Goal: Information Seeking & Learning: Check status

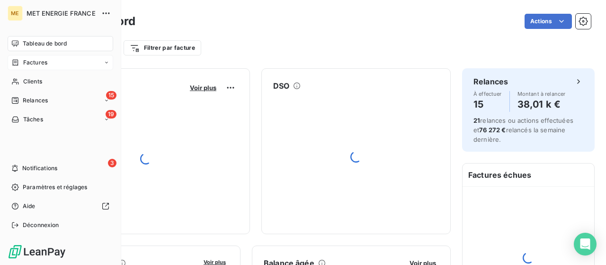
click at [39, 63] on span "Factures" at bounding box center [35, 62] width 24 height 9
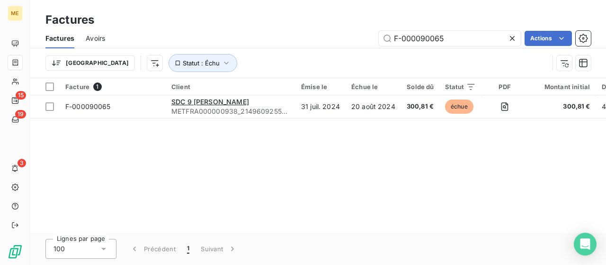
drag, startPoint x: 452, startPoint y: 36, endPoint x: 361, endPoint y: 34, distance: 91.5
click at [361, 34] on div "F-000090065 Actions" at bounding box center [354, 38] width 475 height 15
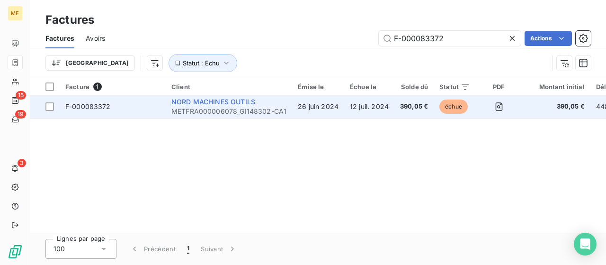
type input "F-000083372"
click at [222, 104] on span "NORD MACHINES OUTILS" at bounding box center [214, 102] width 84 height 8
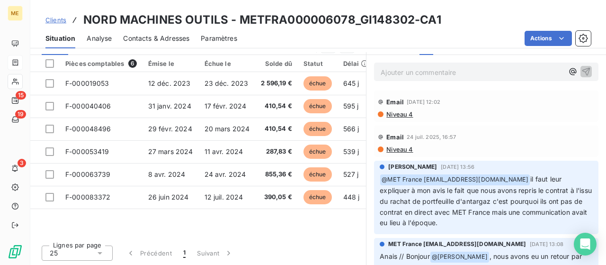
scroll to position [47, 0]
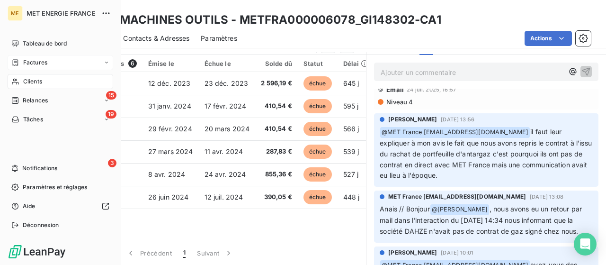
click at [27, 63] on span "Factures" at bounding box center [35, 62] width 24 height 9
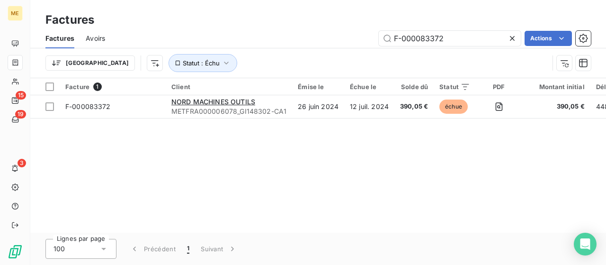
drag, startPoint x: 460, startPoint y: 37, endPoint x: 284, endPoint y: 37, distance: 175.8
click at [284, 37] on div "F-000083372 Actions" at bounding box center [354, 38] width 475 height 15
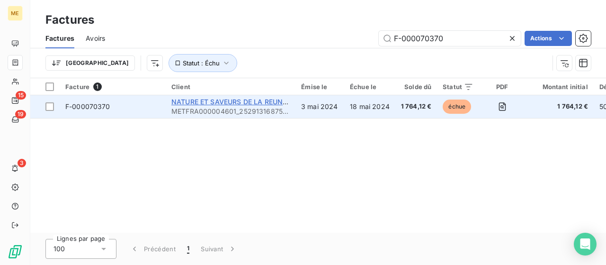
type input "F-000070370"
click at [200, 98] on span "NATURE ET SAVEURS DE LA REUNION" at bounding box center [234, 102] width 124 height 8
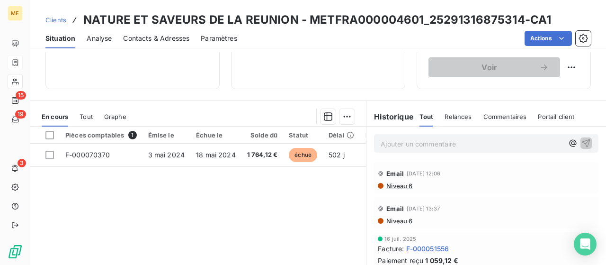
scroll to position [308, 0]
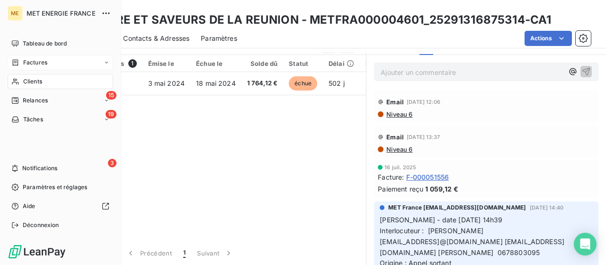
click at [36, 65] on span "Factures" at bounding box center [35, 62] width 24 height 9
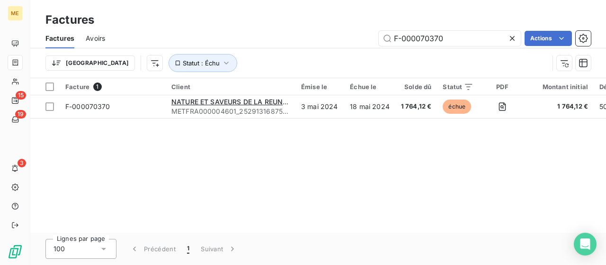
drag, startPoint x: 461, startPoint y: 42, endPoint x: 320, endPoint y: 36, distance: 141.3
click at [321, 37] on div "F-000070370 Actions" at bounding box center [354, 38] width 475 height 15
type input "F-250127747"
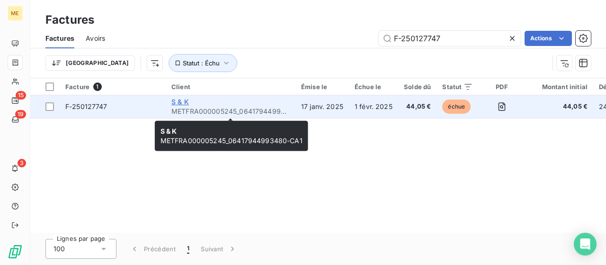
click at [180, 102] on span "S & K" at bounding box center [181, 102] width 18 height 8
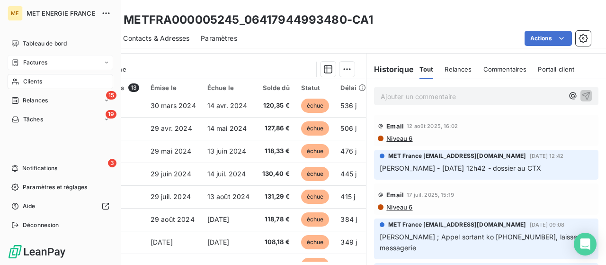
click at [34, 60] on span "Factures" at bounding box center [35, 62] width 24 height 9
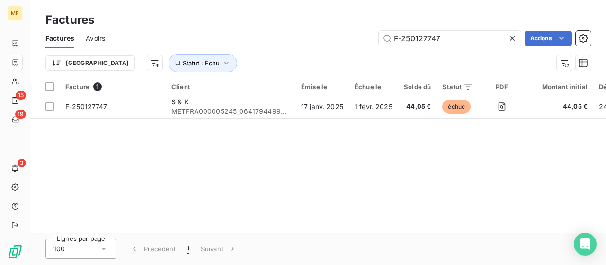
drag, startPoint x: 441, startPoint y: 38, endPoint x: 352, endPoint y: 35, distance: 88.2
click at [352, 35] on div "F-250127747 Actions" at bounding box center [354, 38] width 475 height 15
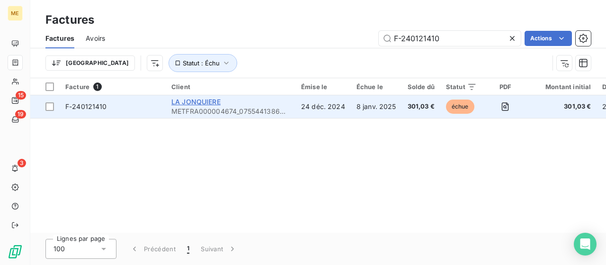
type input "F-240121410"
click at [208, 103] on span "LA JONQUIERE" at bounding box center [196, 102] width 49 height 8
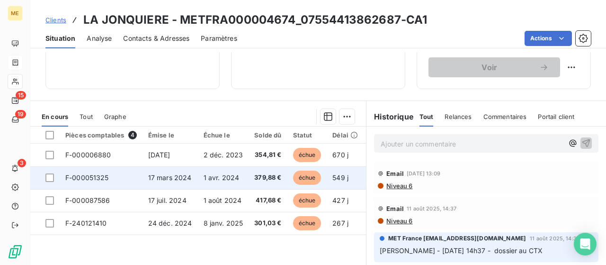
scroll to position [284, 0]
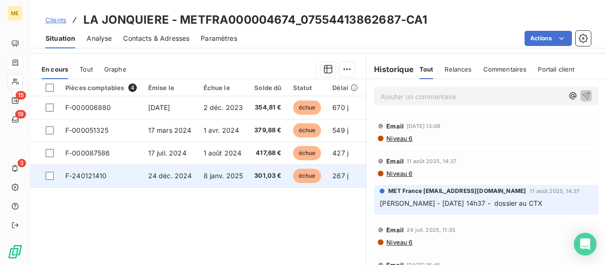
click at [181, 176] on span "24 déc. 2024" at bounding box center [170, 176] width 44 height 8
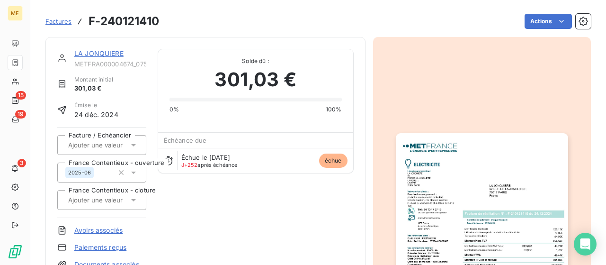
scroll to position [47, 0]
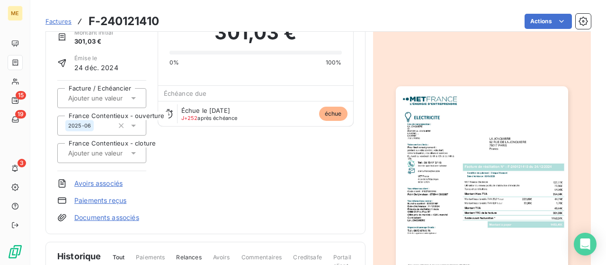
click at [455, 116] on img "button" at bounding box center [482, 208] width 172 height 244
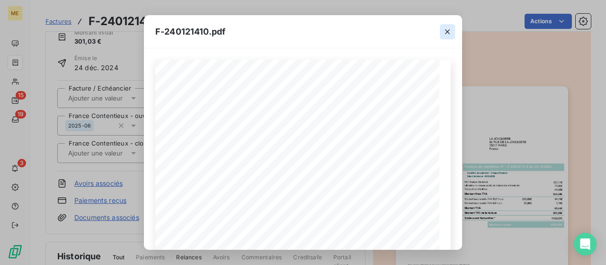
click at [448, 32] on icon "button" at bounding box center [447, 31] width 5 height 5
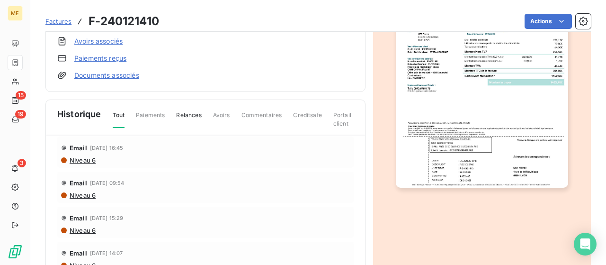
scroll to position [0, 0]
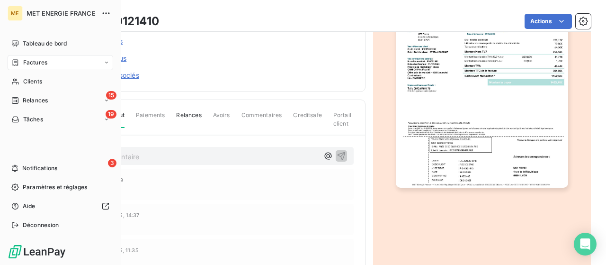
click at [34, 66] on span "Factures" at bounding box center [35, 62] width 24 height 9
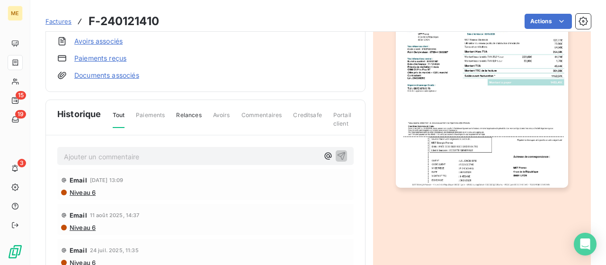
click at [53, 20] on span "Factures" at bounding box center [58, 22] width 26 height 8
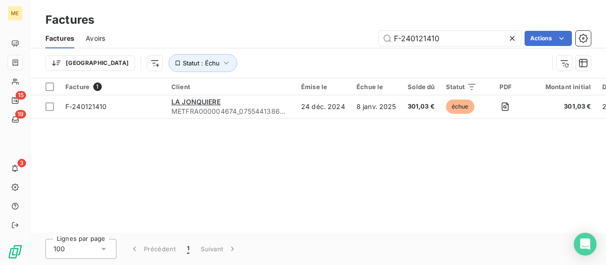
drag, startPoint x: 455, startPoint y: 35, endPoint x: 317, endPoint y: 28, distance: 138.0
click at [317, 28] on div "Factures Factures Avoirs F-240121410 Actions Trier Statut : Échu" at bounding box center [318, 39] width 576 height 78
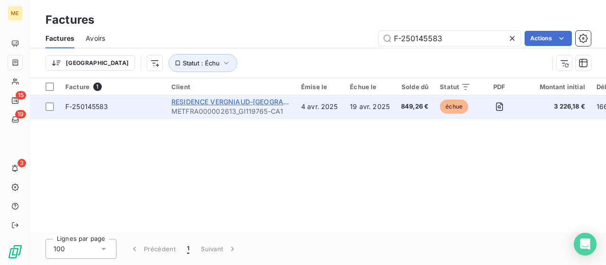
type input "F-250145583"
click at [198, 103] on span "RESIDENCE VERGNIAUD-[GEOGRAPHIC_DATA]" at bounding box center [247, 102] width 150 height 8
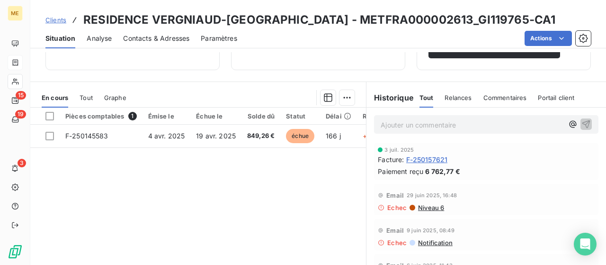
scroll to position [242, 0]
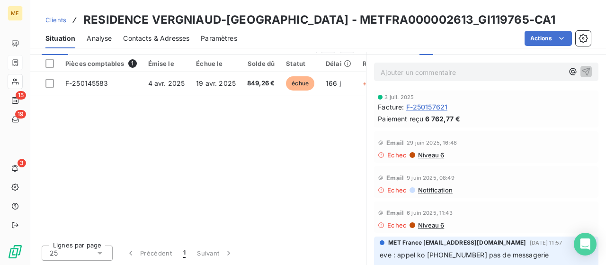
click at [240, 175] on div "Pièces comptables 1 Émise le Échue le Solde dû Statut Délai Retard France Conte…" at bounding box center [198, 146] width 336 height 182
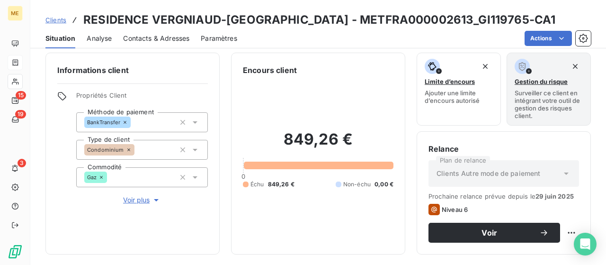
scroll to position [0, 0]
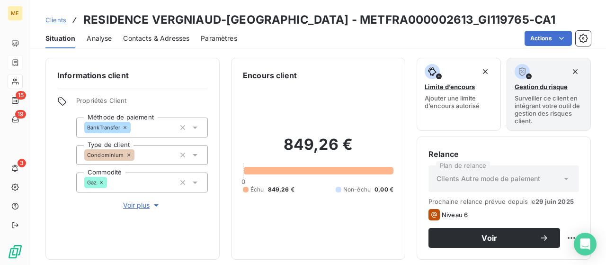
click at [162, 41] on span "Contacts & Adresses" at bounding box center [156, 38] width 66 height 9
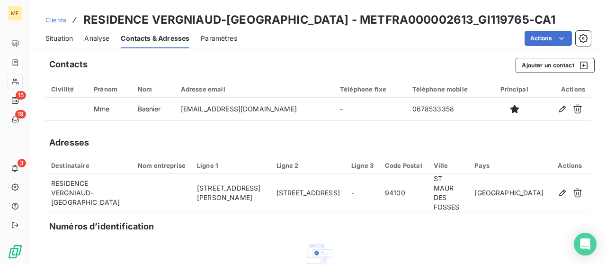
click at [60, 36] on span "Situation" at bounding box center [58, 38] width 27 height 9
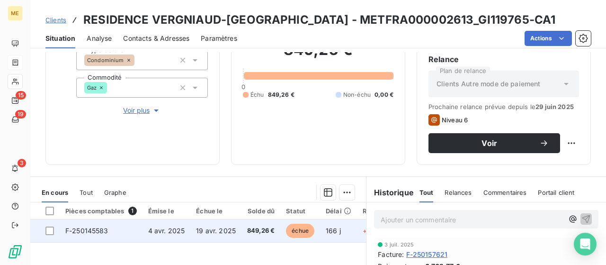
scroll to position [142, 0]
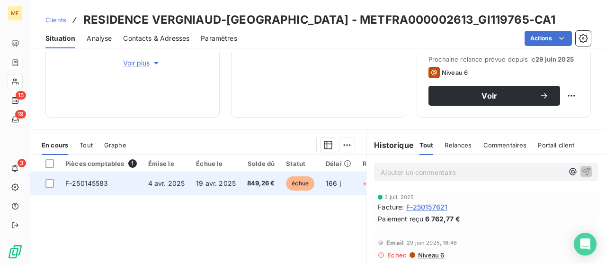
click at [154, 181] on span "4 avr. 2025" at bounding box center [166, 183] width 37 height 8
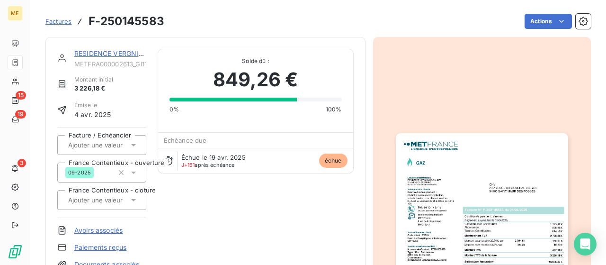
click at [461, 181] on img "button" at bounding box center [482, 255] width 172 height 244
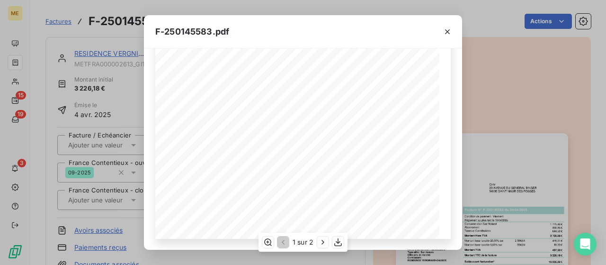
scroll to position [81, 0]
click at [496, 108] on div "F-250145583.pdf *Sous réserve, notamment, du bon encaissement des règlements dé…" at bounding box center [303, 132] width 606 height 265
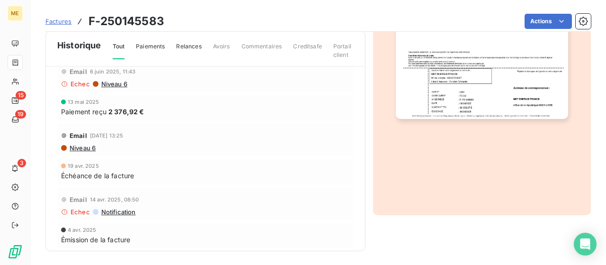
scroll to position [0, 0]
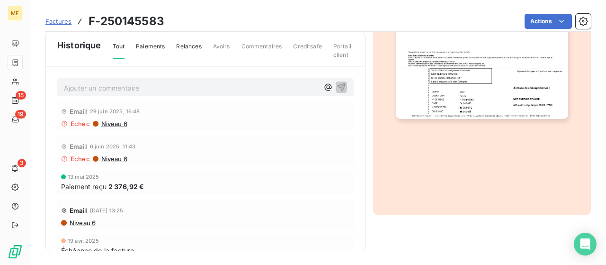
click at [243, 170] on div "[DATE] Paiement reçu 2 376,92 €" at bounding box center [205, 182] width 297 height 25
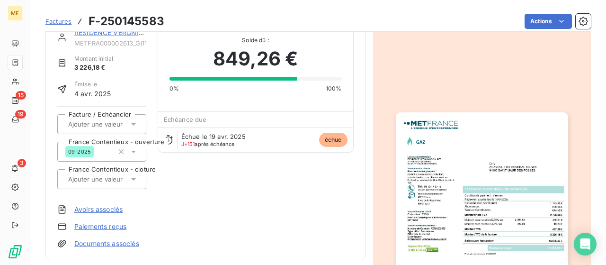
scroll to position [116, 0]
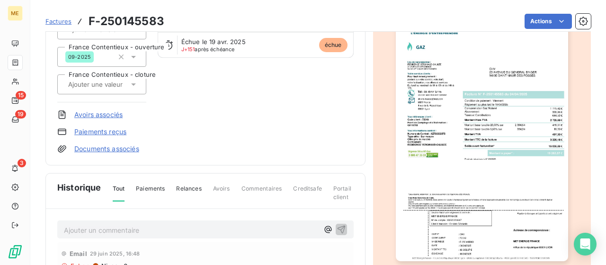
click at [190, 185] on span "Relances" at bounding box center [188, 192] width 25 height 16
click at [118, 188] on span "Tout" at bounding box center [119, 192] width 12 height 16
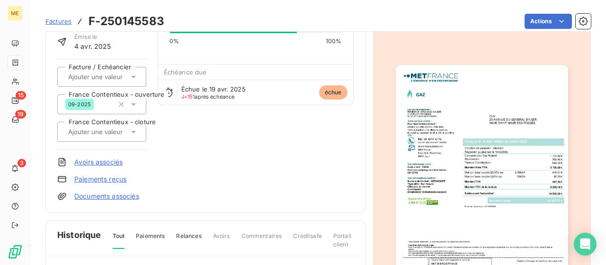
scroll to position [0, 0]
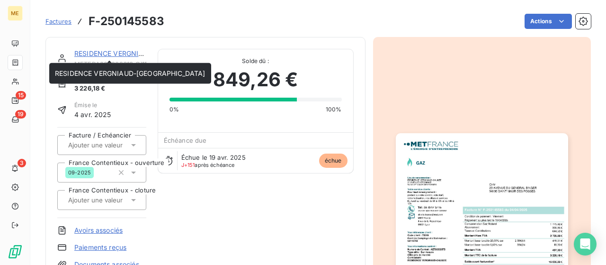
click at [114, 51] on link "RESIDENCE VERGNIAUD-[GEOGRAPHIC_DATA]" at bounding box center [149, 53] width 151 height 8
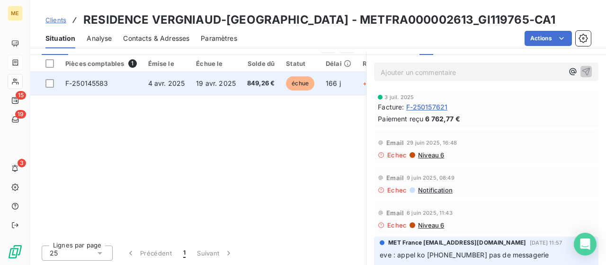
click at [96, 83] on span "F-250145583" at bounding box center [86, 83] width 43 height 8
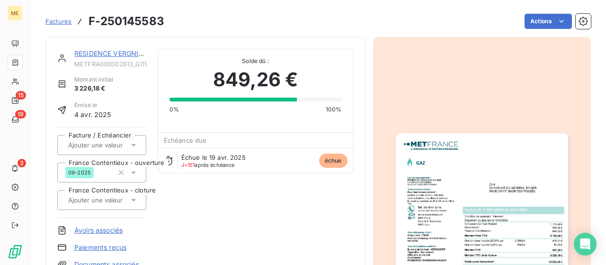
click at [464, 171] on img "button" at bounding box center [482, 255] width 172 height 244
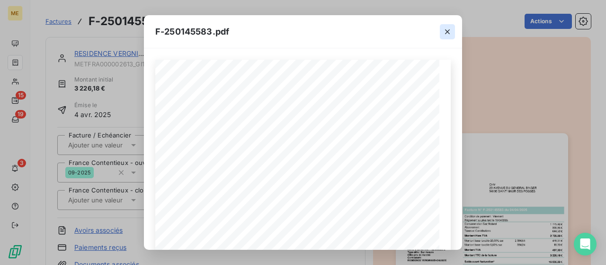
click at [448, 29] on icon "button" at bounding box center [447, 31] width 9 height 9
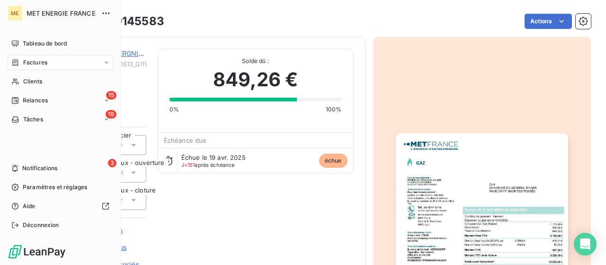
click at [44, 60] on span "Factures" at bounding box center [35, 62] width 24 height 9
click at [37, 62] on span "Factures" at bounding box center [35, 62] width 24 height 9
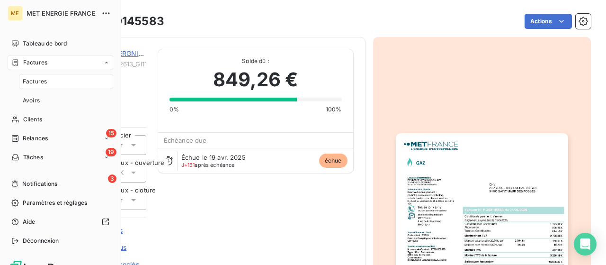
click at [53, 67] on div "Factures" at bounding box center [61, 62] width 106 height 15
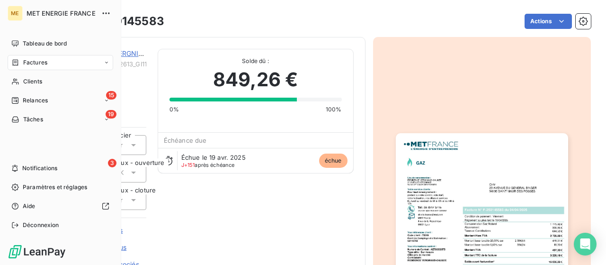
click at [62, 10] on span "MET ENERGIE FRANCE" at bounding box center [61, 13] width 69 height 8
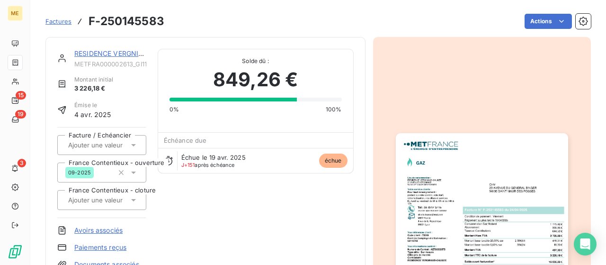
click at [60, 23] on span "Factures" at bounding box center [58, 22] width 26 height 8
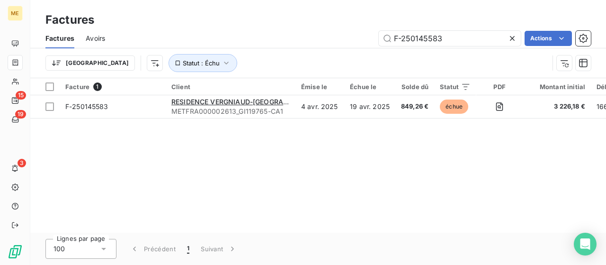
drag, startPoint x: 463, startPoint y: 41, endPoint x: 330, endPoint y: 38, distance: 133.6
click at [330, 38] on div "F-250145583 Actions" at bounding box center [354, 38] width 475 height 15
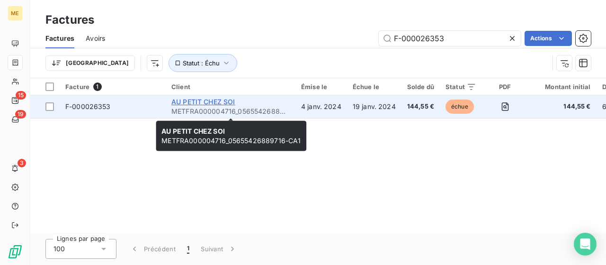
type input "F-000026353"
click at [215, 100] on span "AU PETIT CHEZ SOI" at bounding box center [204, 102] width 64 height 8
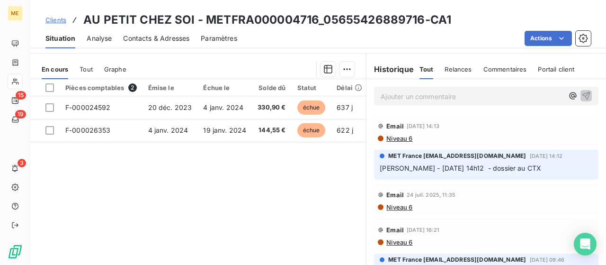
scroll to position [308, 0]
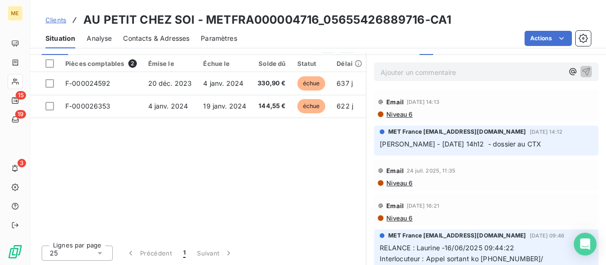
click at [258, 192] on div "Pièces comptables 2 Émise le Échue le Solde dû Statut Délai Retard France Conte…" at bounding box center [198, 146] width 336 height 182
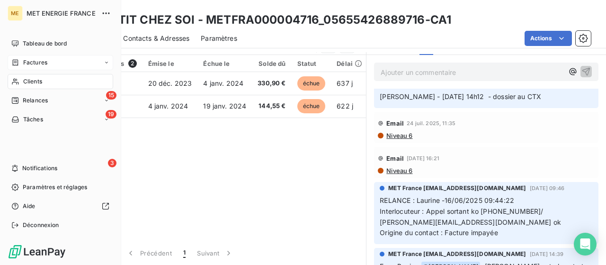
click at [44, 66] on span "Factures" at bounding box center [35, 62] width 24 height 9
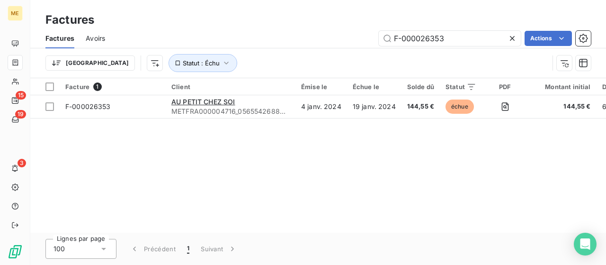
drag, startPoint x: 465, startPoint y: 38, endPoint x: 284, endPoint y: 37, distance: 181.0
click at [285, 37] on div "F-000026353 Actions" at bounding box center [354, 38] width 475 height 15
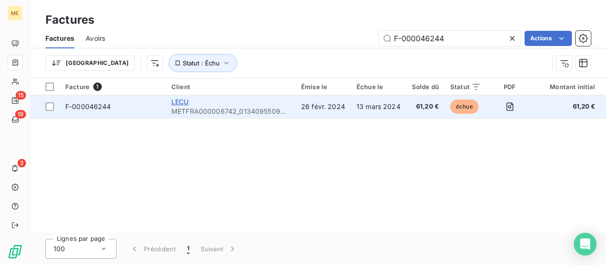
type input "F-000046244"
click at [181, 101] on span "LECU" at bounding box center [181, 102] width 18 height 8
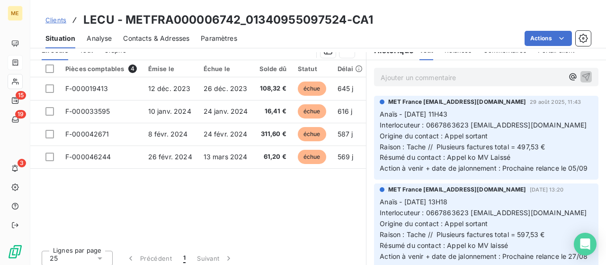
scroll to position [242, 0]
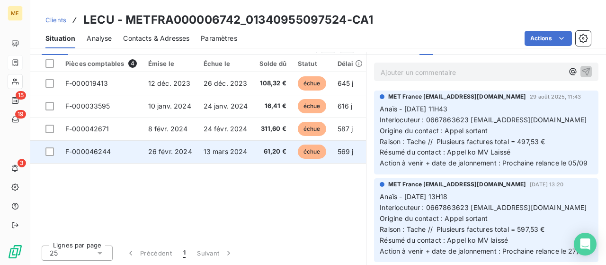
click at [166, 147] on span "26 févr. 2024" at bounding box center [170, 151] width 44 height 8
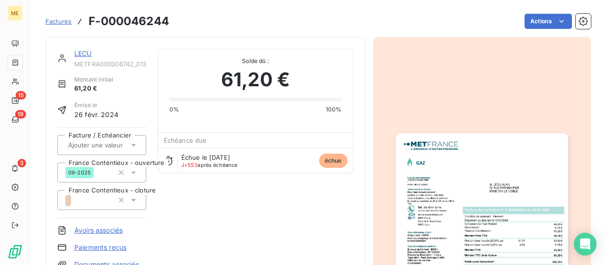
click at [481, 164] on img "button" at bounding box center [482, 255] width 172 height 244
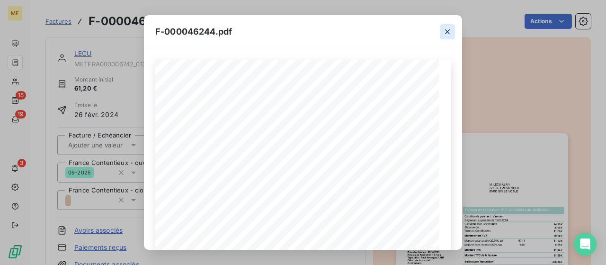
click at [448, 33] on icon "button" at bounding box center [447, 31] width 9 height 9
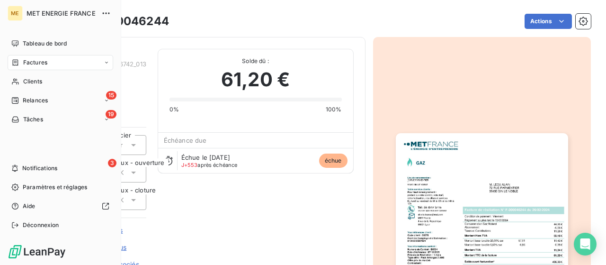
click at [45, 63] on span "Factures" at bounding box center [35, 62] width 24 height 9
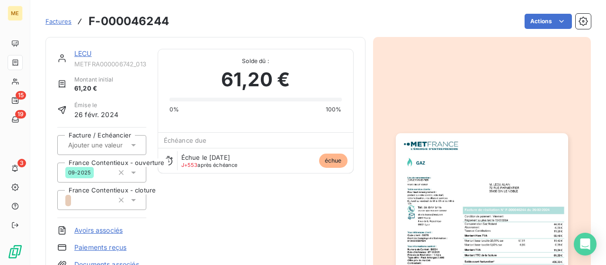
click at [55, 20] on span "Factures" at bounding box center [58, 22] width 26 height 8
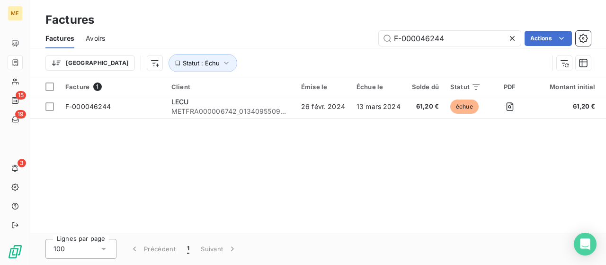
drag, startPoint x: 435, startPoint y: 41, endPoint x: 275, endPoint y: 41, distance: 160.6
click at [275, 41] on div "F-000046244 Actions" at bounding box center [354, 38] width 475 height 15
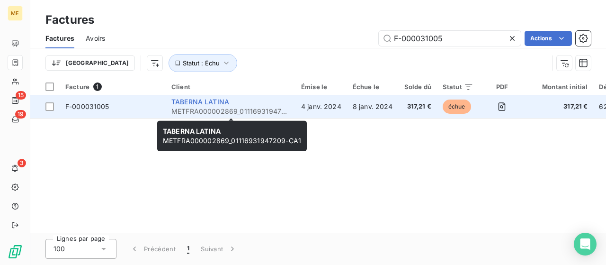
type input "F-000031005"
click at [201, 104] on span "TABERNA LATINA" at bounding box center [201, 102] width 58 height 8
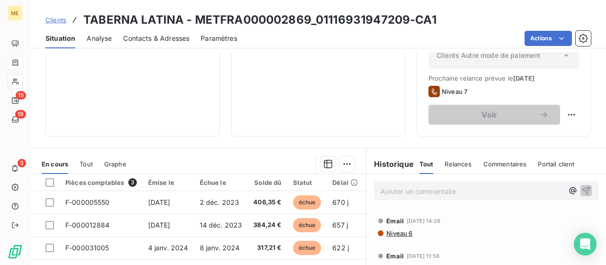
scroll to position [308, 0]
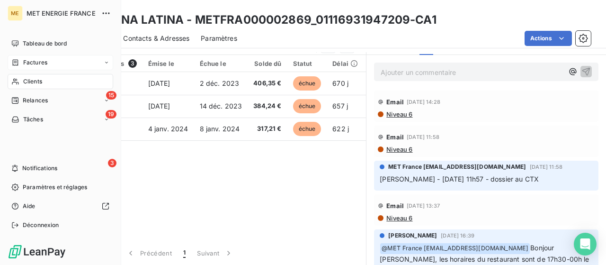
click at [32, 63] on span "Factures" at bounding box center [35, 62] width 24 height 9
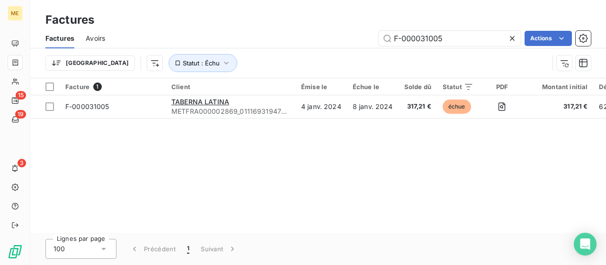
drag, startPoint x: 451, startPoint y: 42, endPoint x: 330, endPoint y: 36, distance: 121.0
click at [331, 36] on div "F-000031005 Actions" at bounding box center [354, 38] width 475 height 15
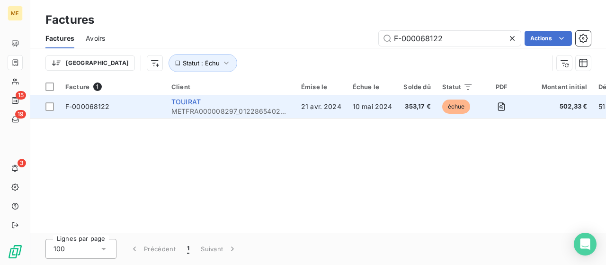
type input "F-000068122"
click at [189, 98] on span "TOUIRAT" at bounding box center [186, 102] width 29 height 8
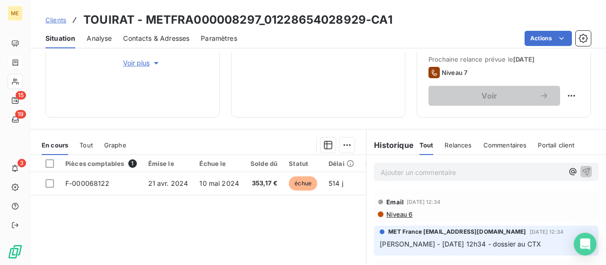
scroll to position [237, 0]
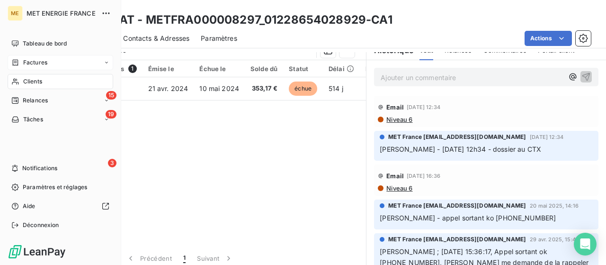
click at [44, 59] on span "Factures" at bounding box center [35, 62] width 24 height 9
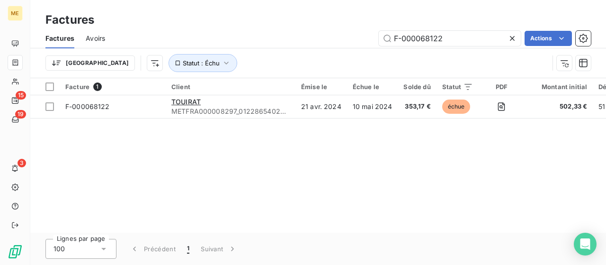
drag, startPoint x: 437, startPoint y: 42, endPoint x: 335, endPoint y: 42, distance: 101.9
click at [335, 42] on div "F-000068122 Actions" at bounding box center [354, 38] width 475 height 15
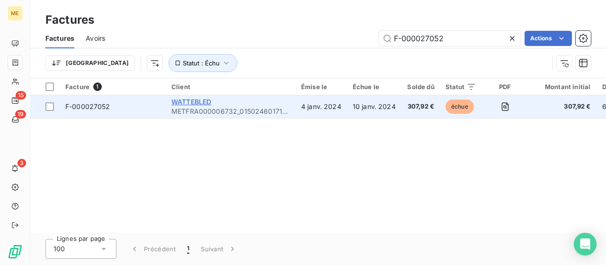
type input "F-000027052"
click at [194, 101] on span "WATTEBLED" at bounding box center [192, 102] width 40 height 8
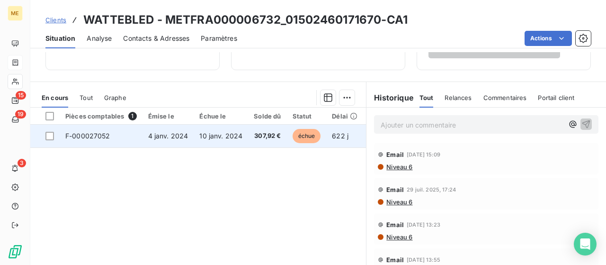
scroll to position [242, 0]
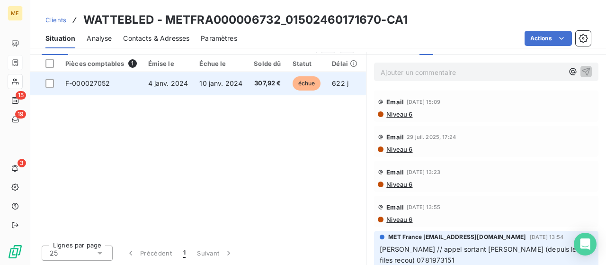
click at [175, 83] on span "4 janv. 2024" at bounding box center [168, 83] width 40 height 8
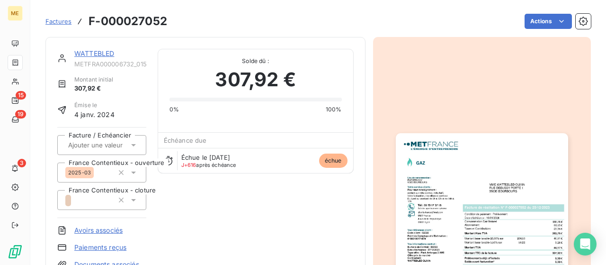
scroll to position [95, 0]
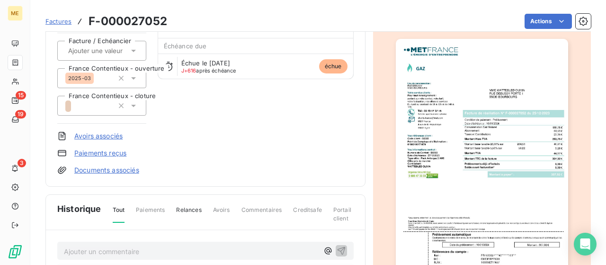
click at [465, 86] on img "button" at bounding box center [482, 161] width 172 height 244
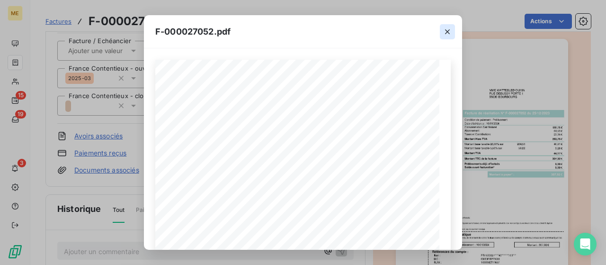
click at [447, 34] on icon "button" at bounding box center [447, 31] width 9 height 9
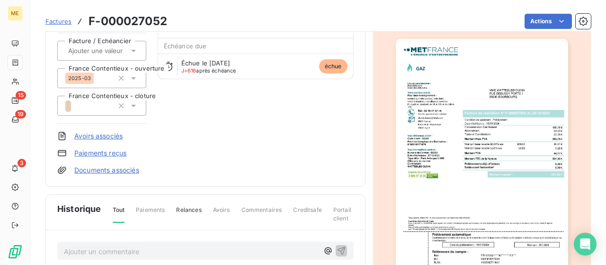
click at [61, 21] on span "Factures" at bounding box center [58, 22] width 26 height 8
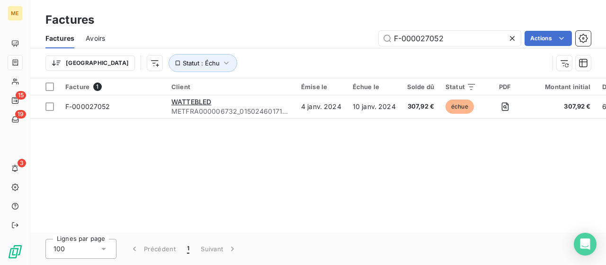
drag, startPoint x: 462, startPoint y: 43, endPoint x: 286, endPoint y: 38, distance: 176.3
click at [287, 38] on div "F-000027052 Actions" at bounding box center [354, 38] width 475 height 15
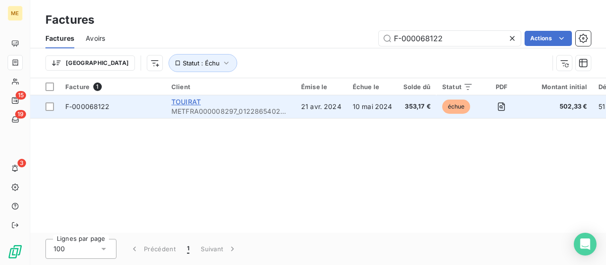
type input "F-000068122"
click at [188, 104] on span "TOUIRAT" at bounding box center [186, 102] width 29 height 8
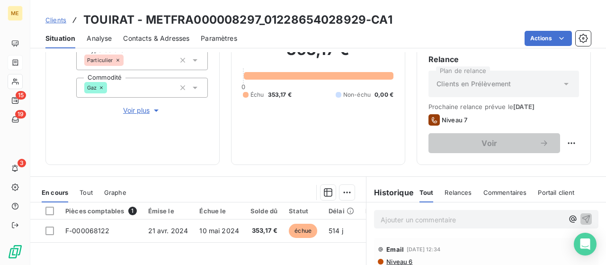
scroll to position [142, 0]
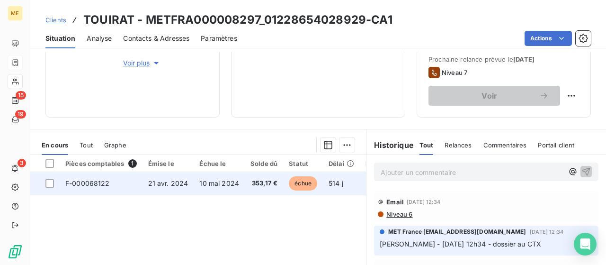
click at [96, 181] on span "F-000068122" at bounding box center [87, 183] width 45 height 8
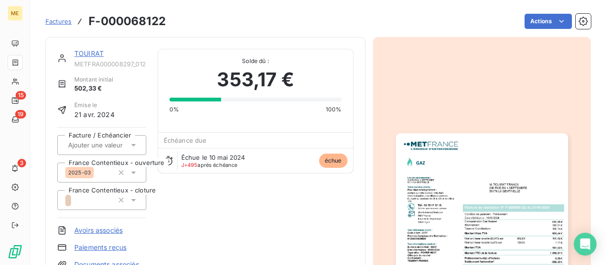
click at [462, 162] on img "button" at bounding box center [482, 255] width 172 height 244
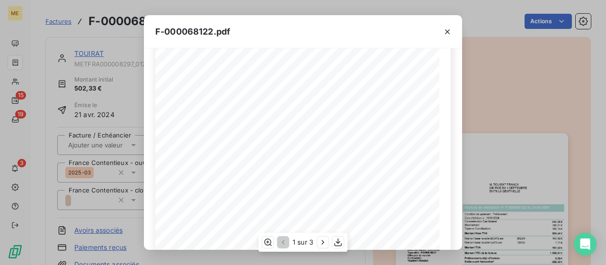
scroll to position [142, 0]
click at [451, 34] on icon "button" at bounding box center [447, 31] width 9 height 9
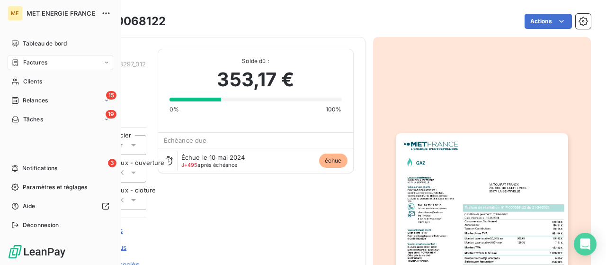
click at [27, 64] on span "Factures" at bounding box center [35, 62] width 24 height 9
click at [41, 60] on span "Factures" at bounding box center [35, 62] width 24 height 9
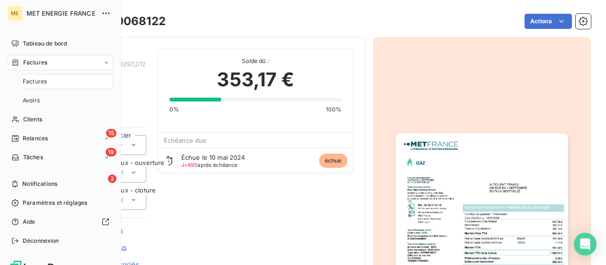
click at [45, 77] on span "Factures" at bounding box center [35, 81] width 24 height 9
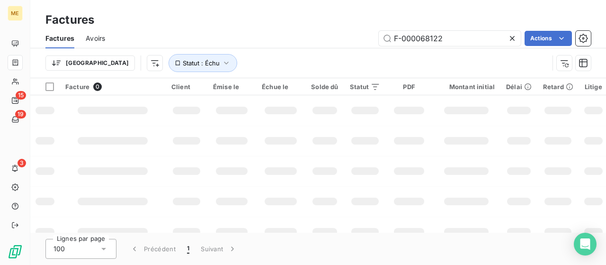
drag, startPoint x: 454, startPoint y: 37, endPoint x: 325, endPoint y: 36, distance: 128.4
click at [326, 36] on div "F-000068122 Actions" at bounding box center [354, 38] width 475 height 15
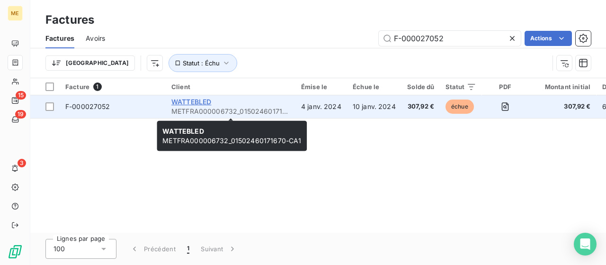
type input "F-000027052"
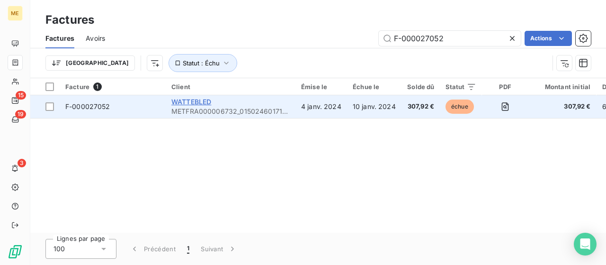
click at [191, 101] on span "WATTEBLED" at bounding box center [192, 102] width 40 height 8
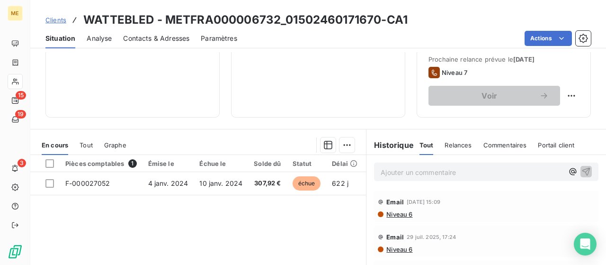
scroll to position [242, 0]
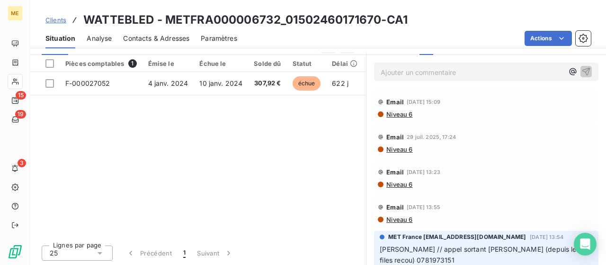
click at [268, 183] on div "Pièces comptables 1 Émise le Échue le Solde dû Statut Délai Retard France Conte…" at bounding box center [198, 146] width 336 height 182
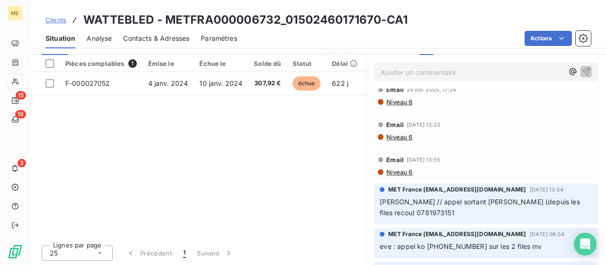
scroll to position [95, 0]
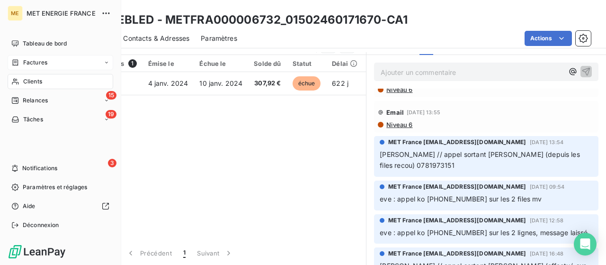
click at [45, 63] on span "Factures" at bounding box center [35, 62] width 24 height 9
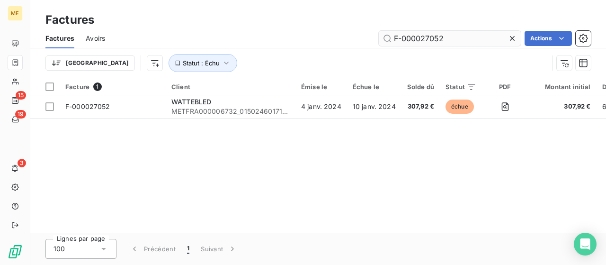
click at [443, 35] on input "F-000027052" at bounding box center [450, 38] width 142 height 15
click at [417, 45] on input "F-000027052" at bounding box center [450, 38] width 142 height 15
click at [453, 38] on input "F-000027052" at bounding box center [450, 38] width 142 height 15
click at [443, 41] on input "F-000027052" at bounding box center [450, 38] width 142 height 15
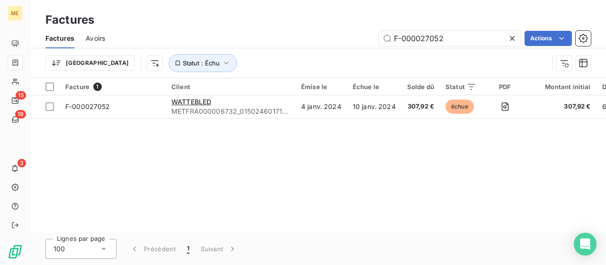
click at [323, 194] on div "Facture 1 Client Émise le Échue le Solde dû Statut PDF Montant initial Délai Re…" at bounding box center [318, 155] width 576 height 154
drag, startPoint x: 450, startPoint y: 43, endPoint x: 355, endPoint y: 37, distance: 94.9
click at [360, 37] on div "F-000027052 Actions" at bounding box center [354, 38] width 475 height 15
paste input "250145583"
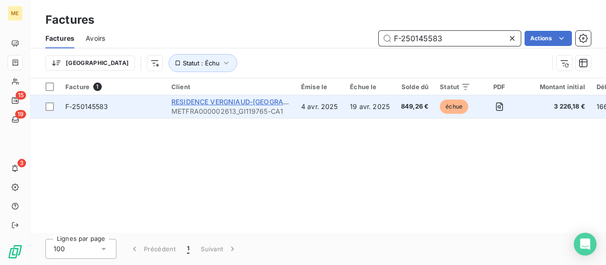
type input "F-250145583"
click at [193, 99] on span "RESIDENCE VERGNIAUD-[GEOGRAPHIC_DATA]" at bounding box center [247, 102] width 150 height 8
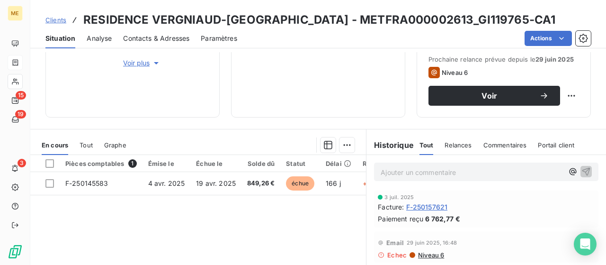
scroll to position [242, 0]
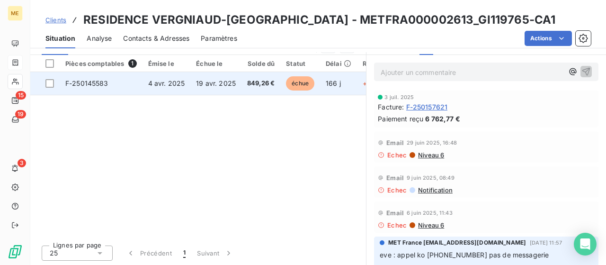
click at [100, 84] on span "F-250145583" at bounding box center [86, 83] width 43 height 8
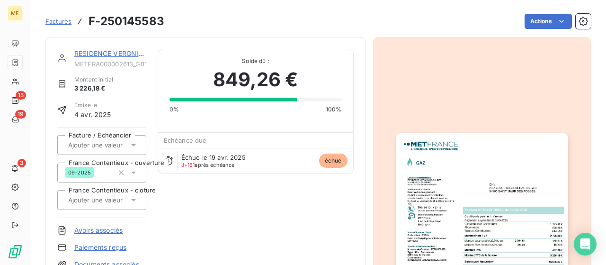
click at [461, 165] on img "button" at bounding box center [482, 255] width 172 height 244
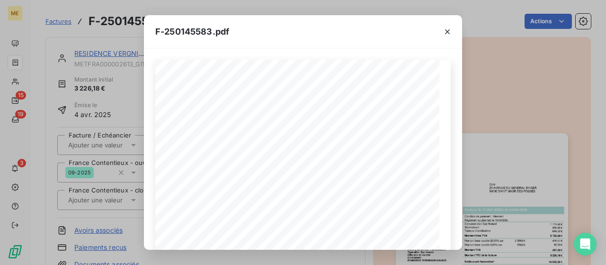
drag, startPoint x: 448, startPoint y: 32, endPoint x: 354, endPoint y: 54, distance: 97.0
click at [448, 31] on icon "button" at bounding box center [447, 31] width 9 height 9
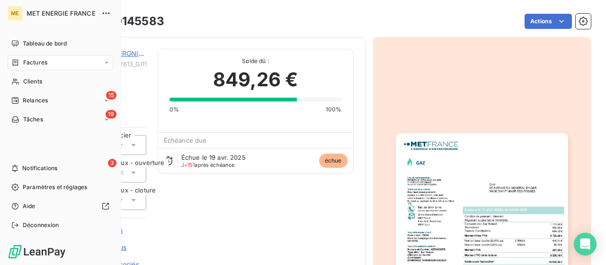
click at [37, 62] on span "Factures" at bounding box center [35, 62] width 24 height 9
click at [25, 59] on span "Factures" at bounding box center [35, 62] width 24 height 9
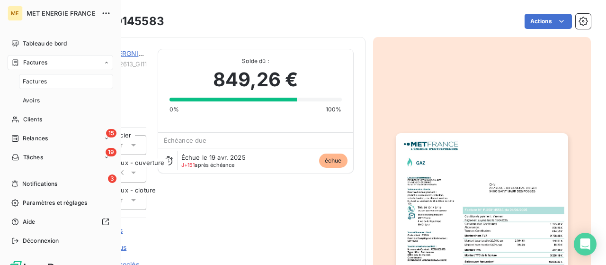
click at [38, 79] on span "Factures" at bounding box center [35, 81] width 24 height 9
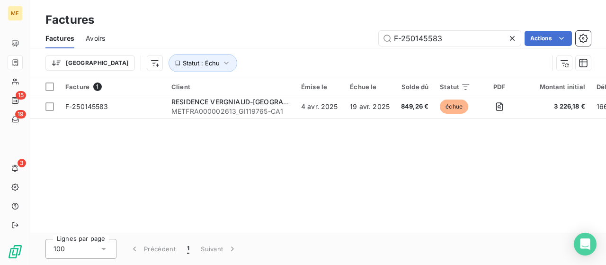
drag, startPoint x: 455, startPoint y: 40, endPoint x: 334, endPoint y: 38, distance: 120.4
click at [334, 38] on div "F-250145583 Actions" at bounding box center [354, 38] width 475 height 15
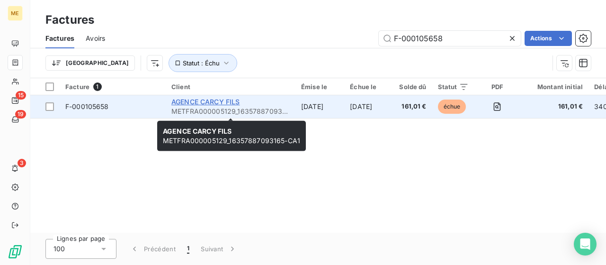
type input "F-000105658"
click at [217, 100] on span "AGENCE CARCY FILS" at bounding box center [206, 102] width 69 height 8
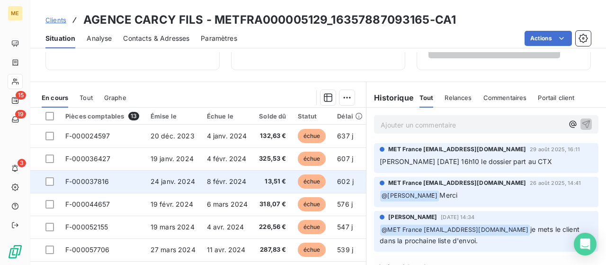
scroll to position [47, 0]
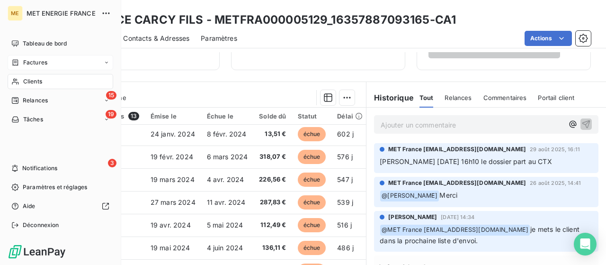
click at [33, 63] on span "Factures" at bounding box center [35, 62] width 24 height 9
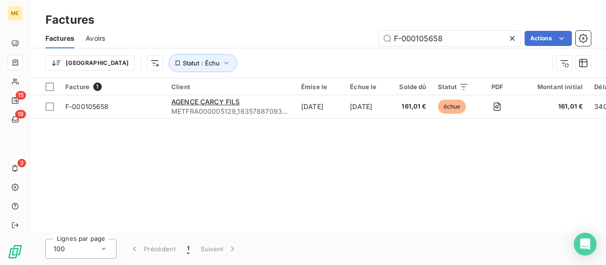
drag, startPoint x: 436, startPoint y: 36, endPoint x: 334, endPoint y: 36, distance: 101.4
click at [334, 36] on div "F-000105658 Actions" at bounding box center [354, 38] width 475 height 15
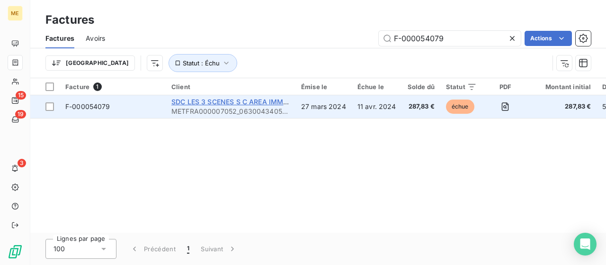
type input "F-000054079"
click at [230, 102] on span "SDC LES 3 SCENES S C AREA IMMOBILIER" at bounding box center [240, 102] width 137 height 8
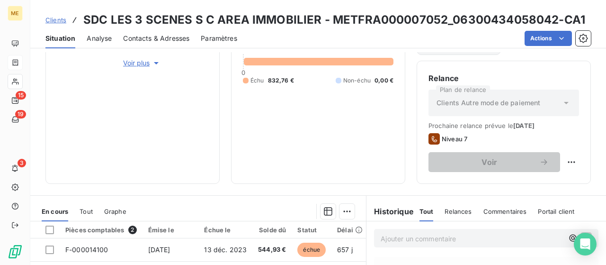
scroll to position [237, 0]
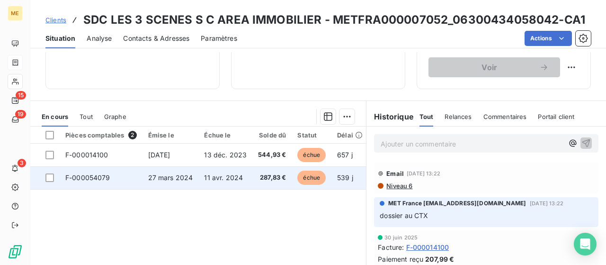
click at [103, 177] on span "F-000054079" at bounding box center [87, 177] width 45 height 8
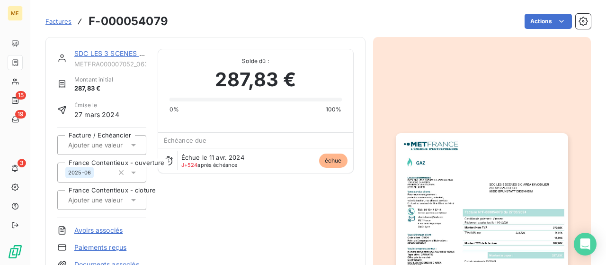
click at [502, 163] on img "button" at bounding box center [482, 255] width 172 height 244
